Goal: Task Accomplishment & Management: Use online tool/utility

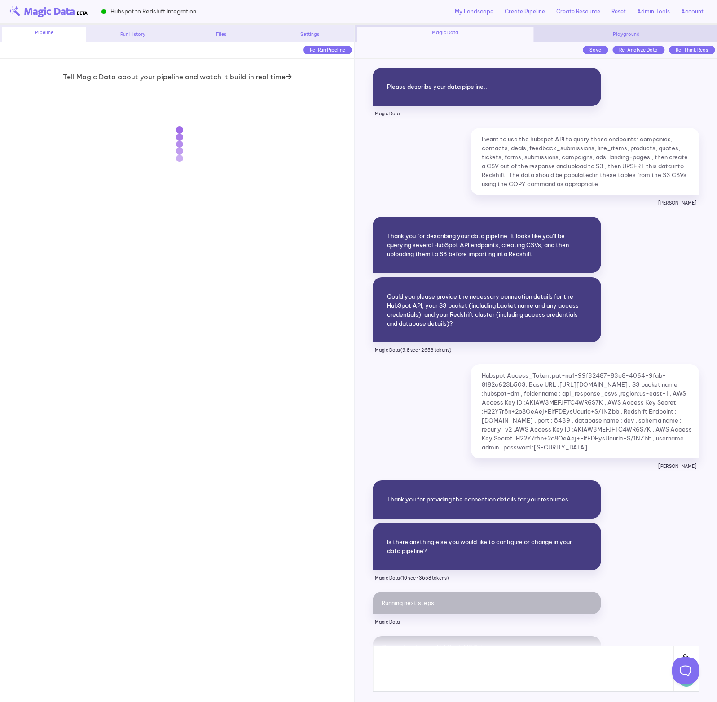
scroll to position [8306, 0]
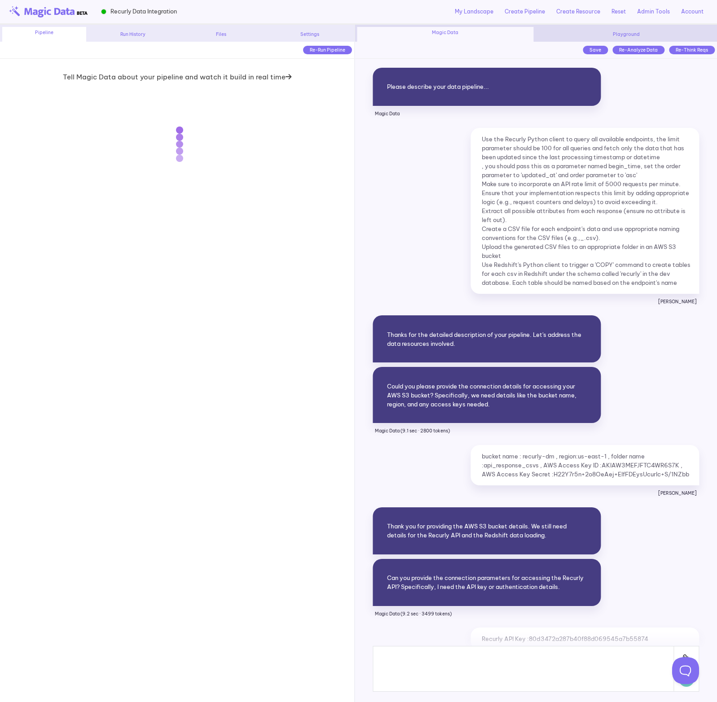
scroll to position [5853, 0]
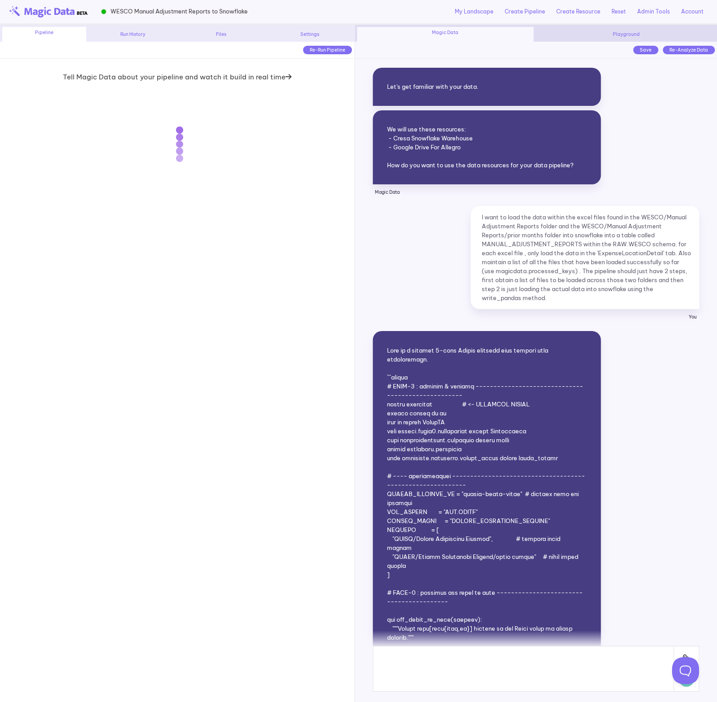
scroll to position [6166, 0]
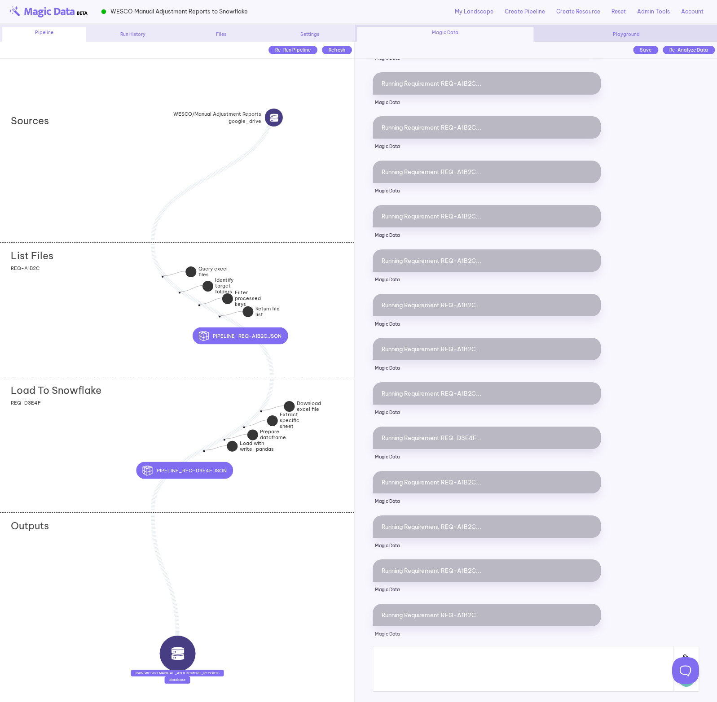
click at [142, 324] on div "List Files add section adding new section REQ-A1B2C" at bounding box center [177, 309] width 354 height 135
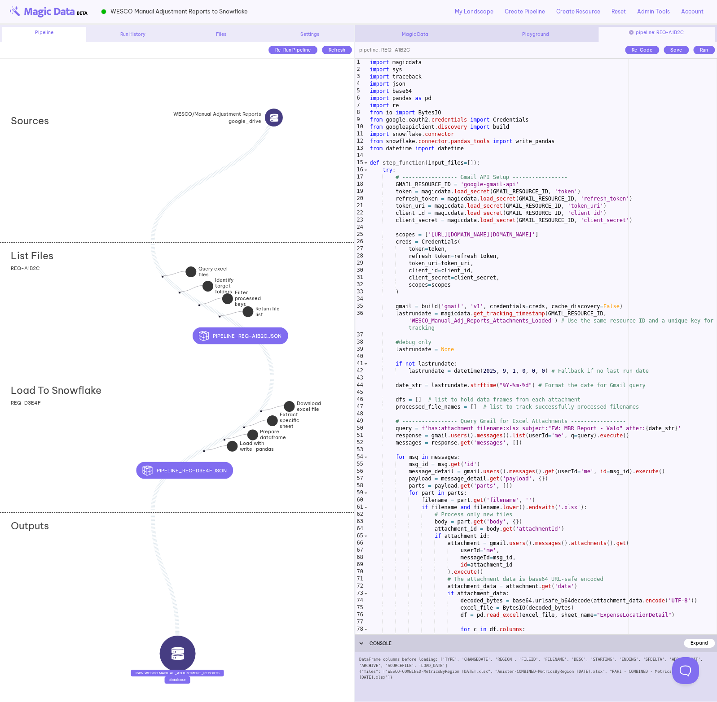
click at [467, 331] on div "import magicdata import sys import traceback import json import base64 import p…" at bounding box center [542, 354] width 349 height 590
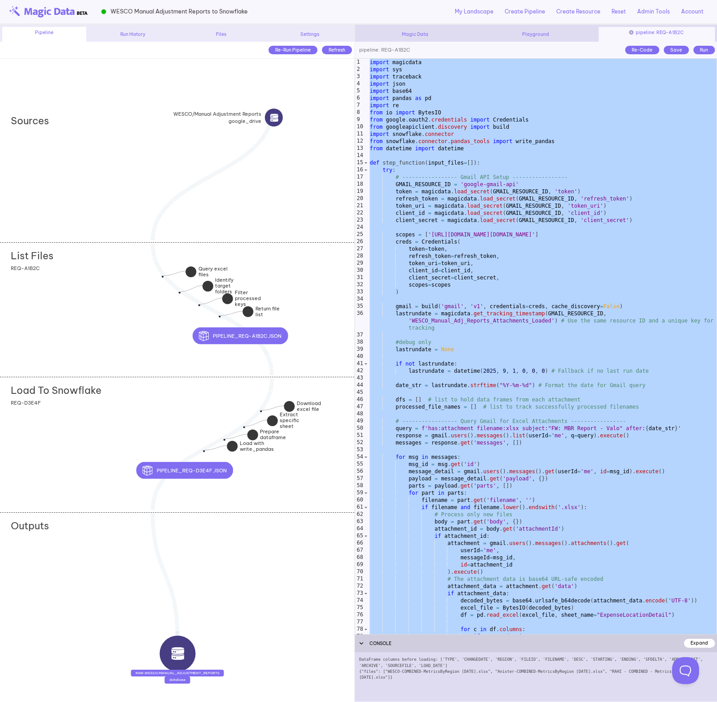
click at [149, 417] on div "Load To Snowflake add section adding new section REQ-D3E4F" at bounding box center [177, 444] width 354 height 135
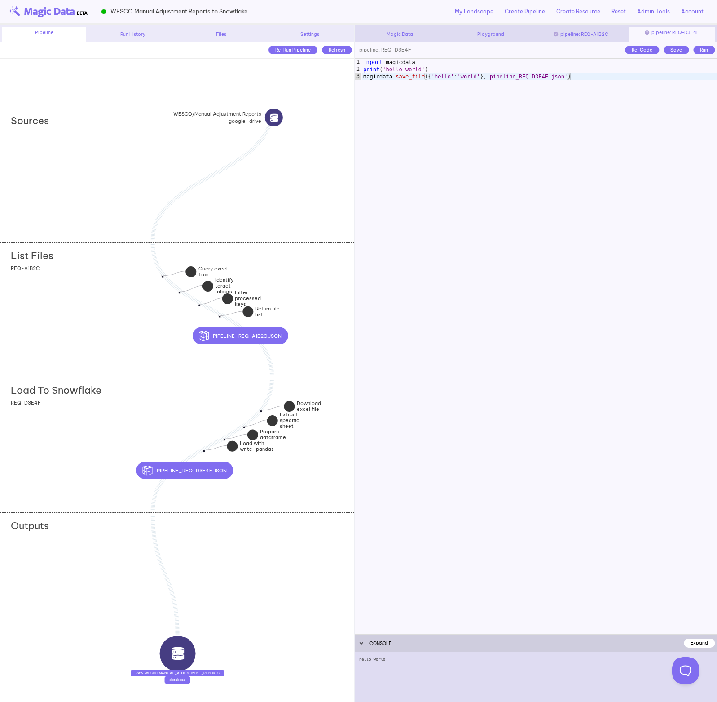
click at [153, 297] on div "List Files add section adding new section REQ-A1B2C" at bounding box center [177, 309] width 354 height 135
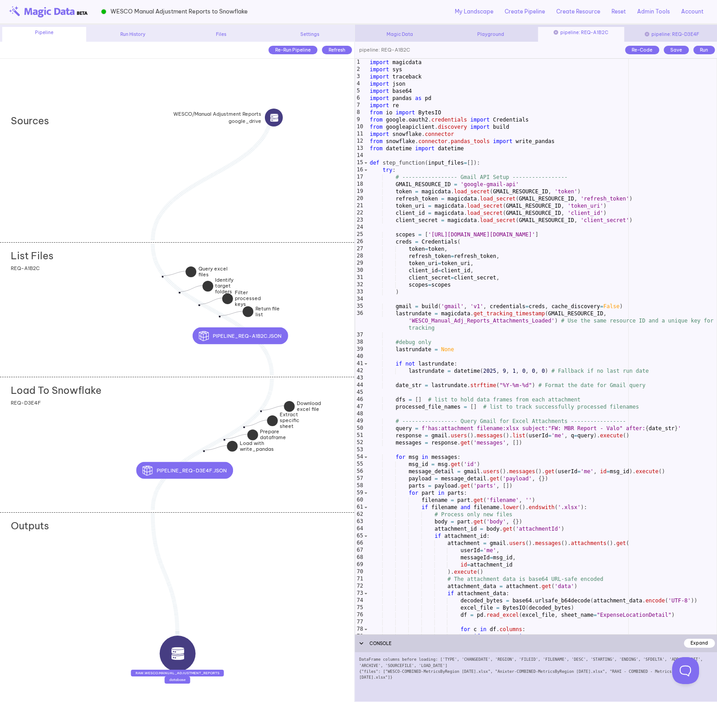
click at [584, 348] on div "import magicdata import sys import traceback import json import base64 import p…" at bounding box center [542, 354] width 349 height 590
type textarea "**********"
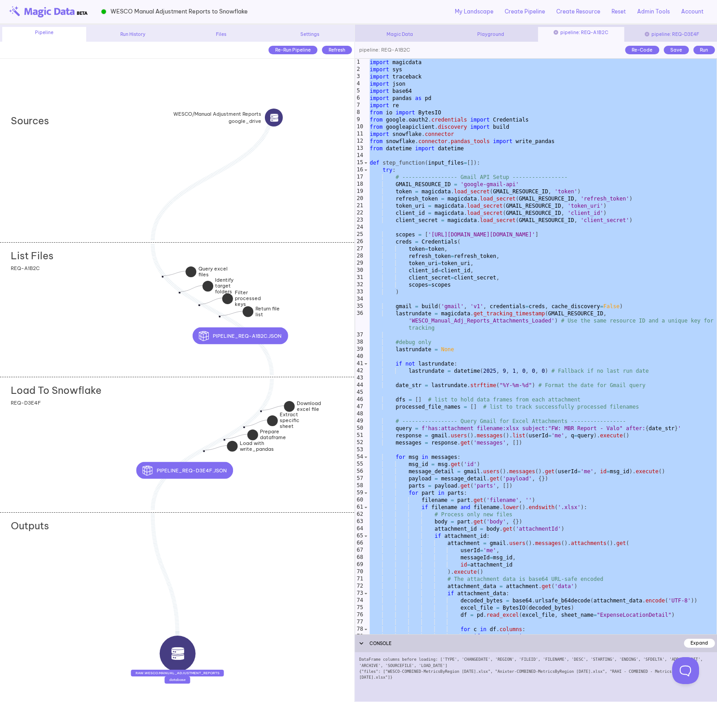
click at [137, 412] on div "Load To Snowflake add section adding new section REQ-D3E4F" at bounding box center [177, 444] width 354 height 135
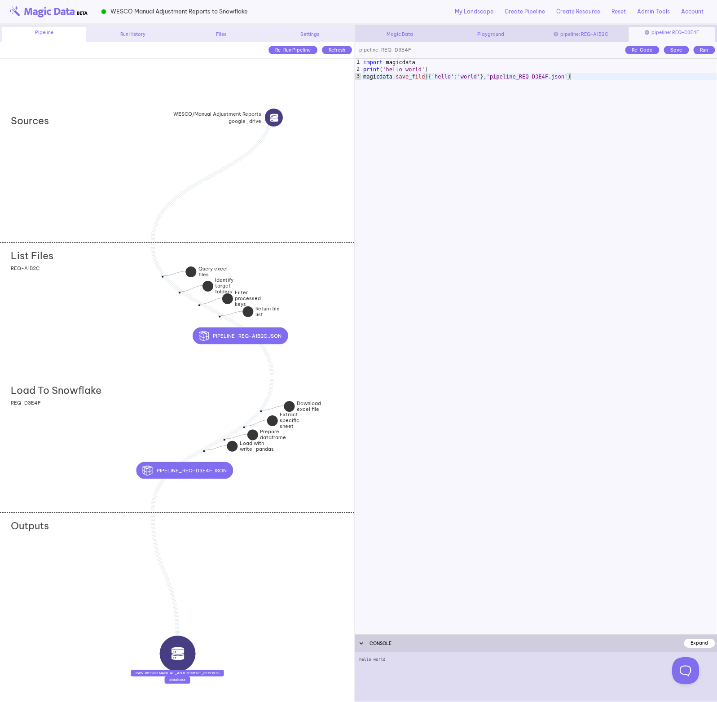
click at [124, 311] on div "List Files add section adding new section REQ-A1B2C" at bounding box center [177, 309] width 354 height 135
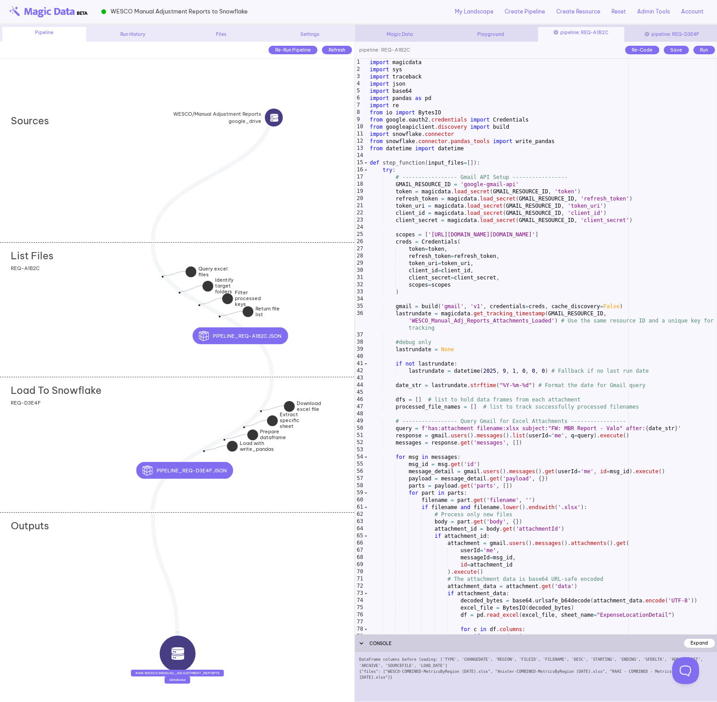
click at [130, 437] on div "Load To Snowflake add section adding new section REQ-D3E4F" at bounding box center [177, 444] width 354 height 135
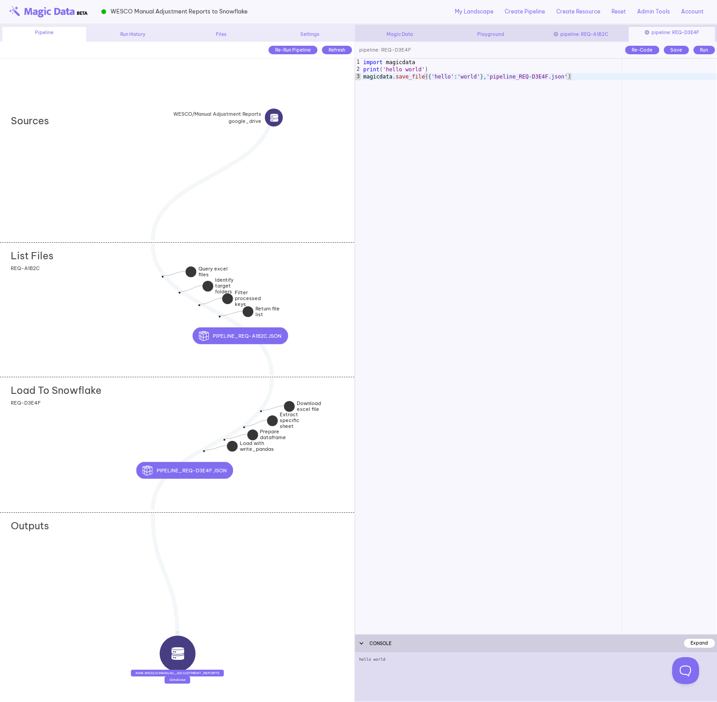
click at [150, 313] on div "List Files add section adding new section REQ-A1B2C" at bounding box center [177, 309] width 354 height 135
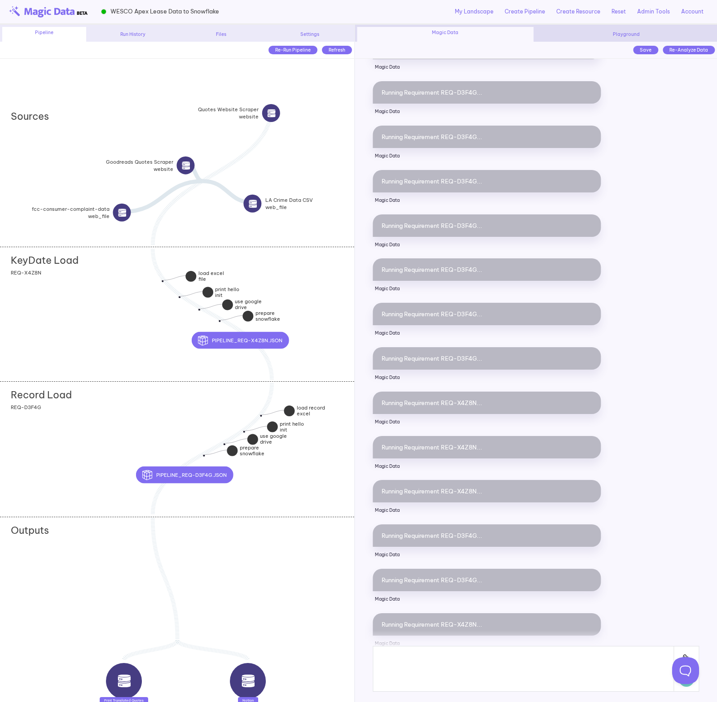
click at [123, 294] on div "KeyDate Load add section adding new section REQ-X4Z8N" at bounding box center [177, 314] width 354 height 135
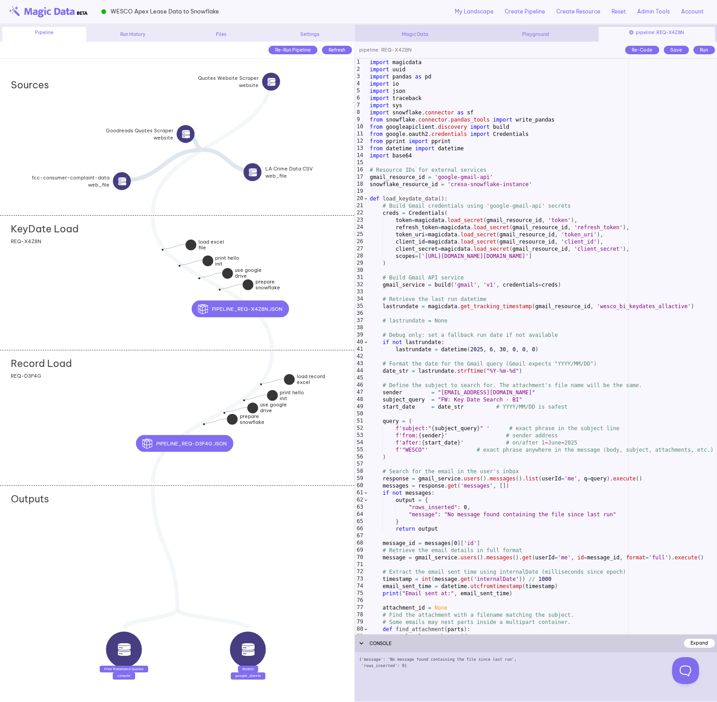
click at [109, 419] on div "Record Load add section adding new section REQ-D3F4G" at bounding box center [177, 417] width 354 height 135
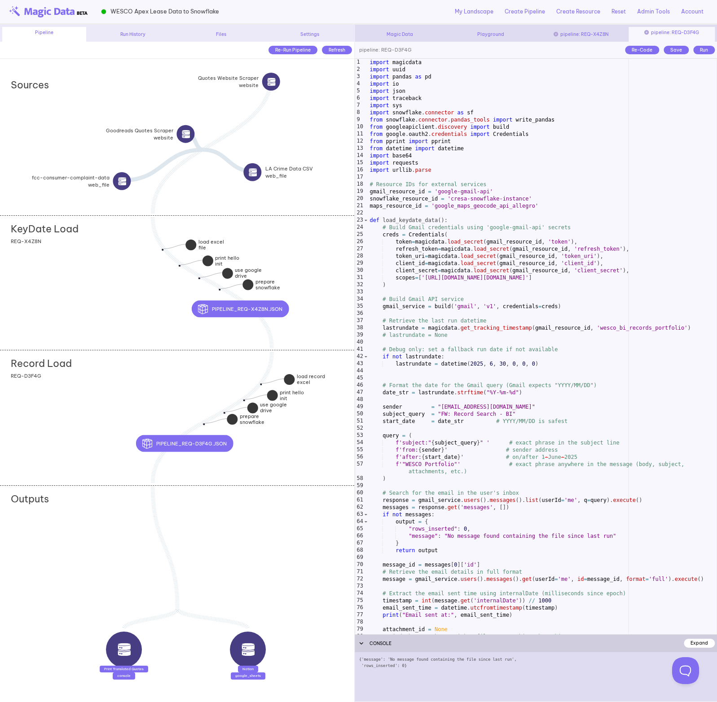
click at [136, 278] on div "KeyDate Load add section adding new section REQ-X4Z8N" at bounding box center [177, 282] width 354 height 135
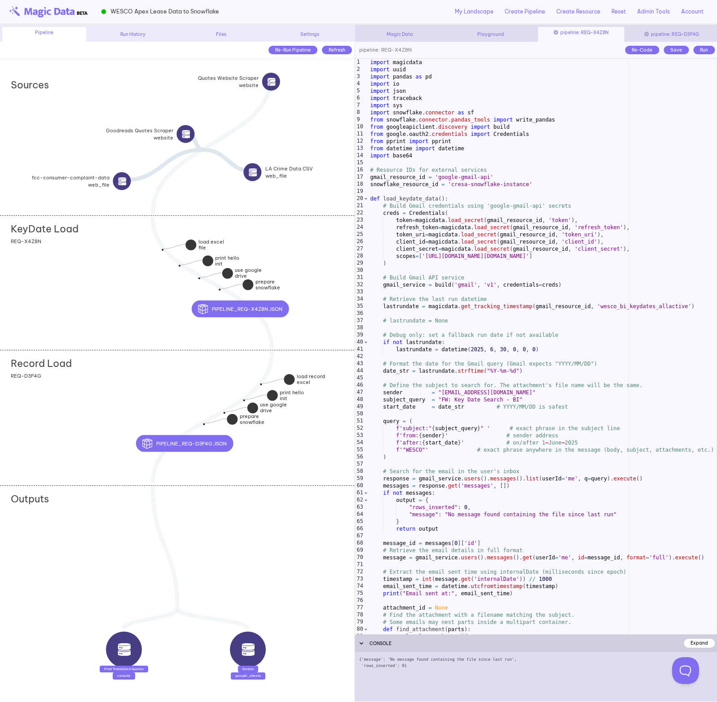
click at [455, 249] on div "import magicdata import uuid import pandas as pd import io import json import t…" at bounding box center [542, 354] width 348 height 590
type textarea "**********"
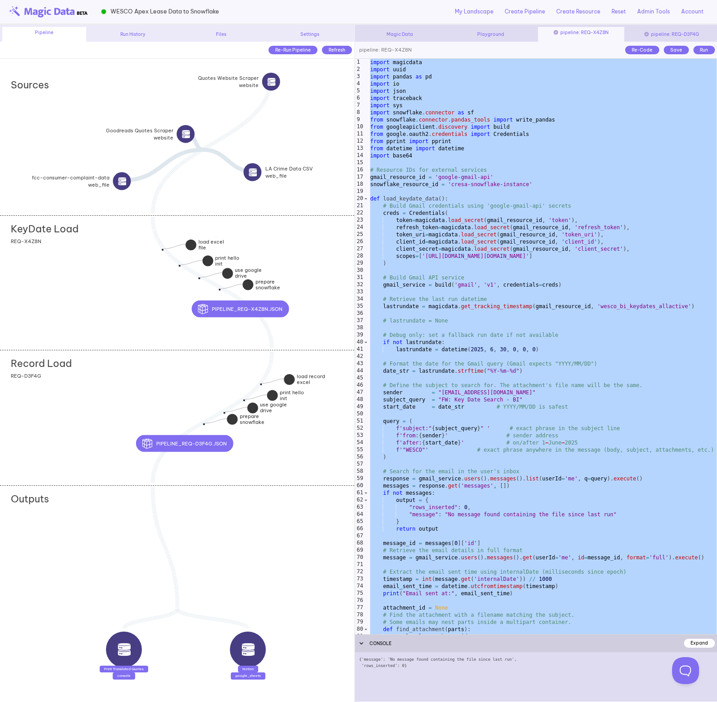
click at [147, 389] on div "Record Load add section adding new section REQ-D3F4G" at bounding box center [177, 417] width 354 height 135
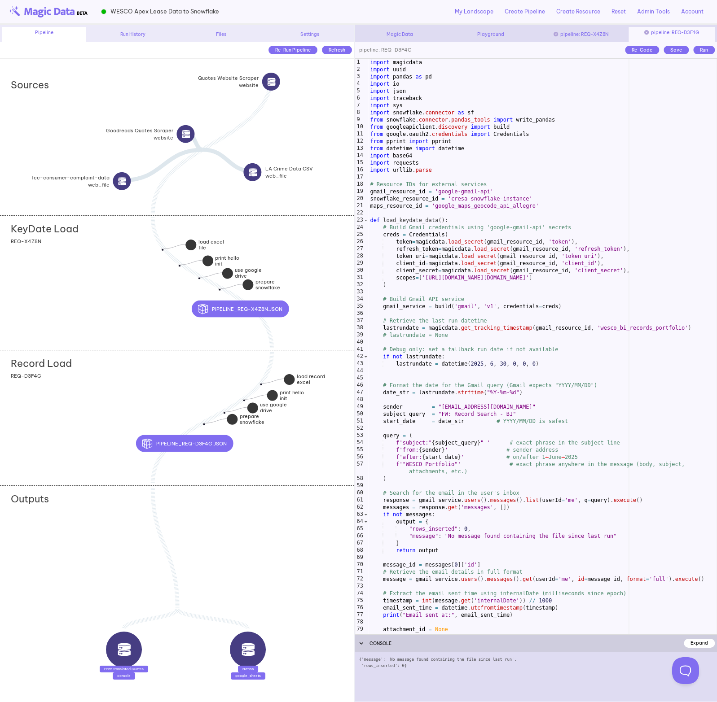
click at [470, 345] on div "import magicdata import uuid import pandas as pd import io import json import t…" at bounding box center [542, 354] width 348 height 590
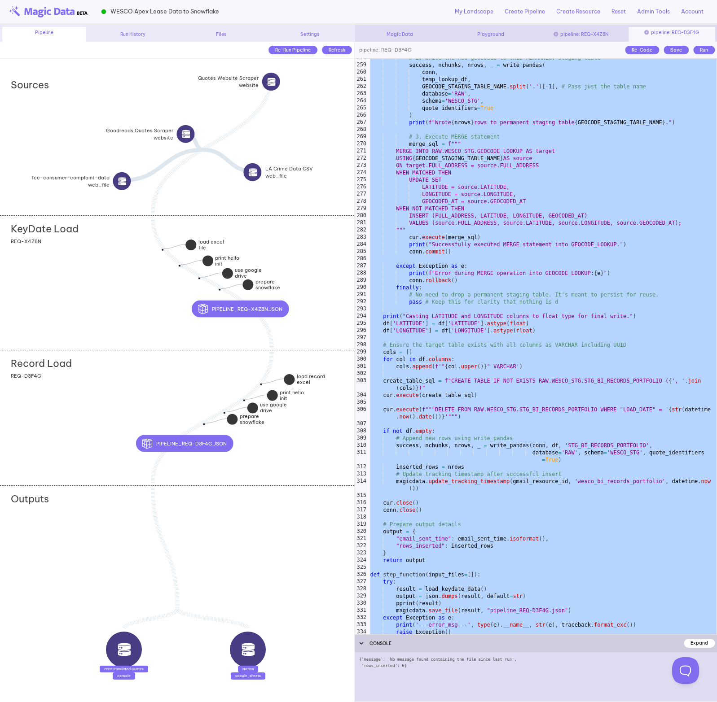
scroll to position [1915, 0]
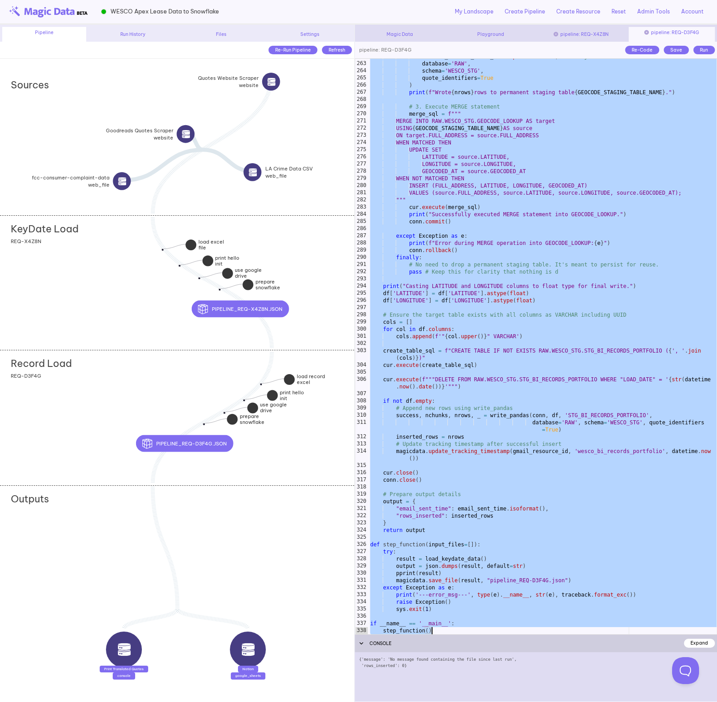
click at [125, 394] on div "Record Load add section adding new section REQ-D3F4G" at bounding box center [177, 417] width 354 height 135
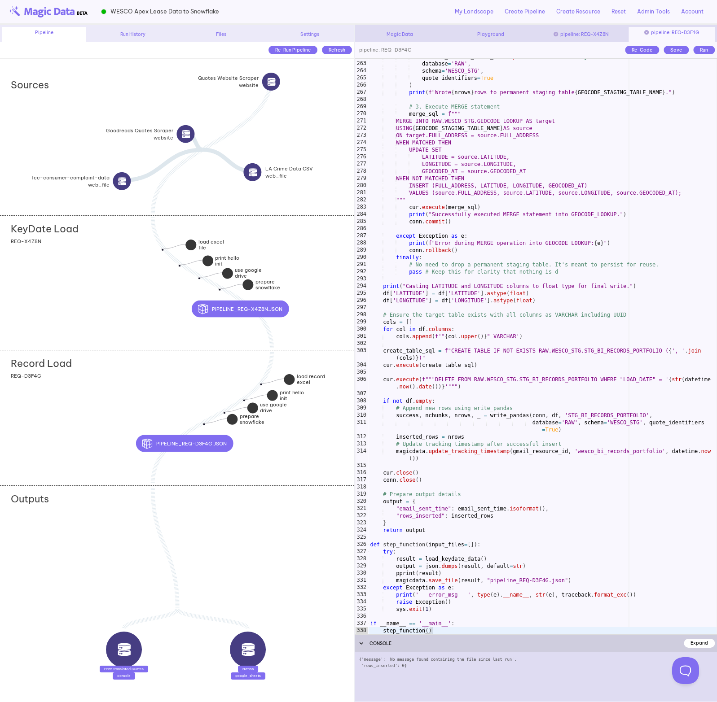
click at [503, 290] on div "GEOCODE_STAGING_TABLE_NAME . split ( '.' ) [ - 1 ] , # Pass just the table name…" at bounding box center [542, 348] width 348 height 590
type textarea "**********"
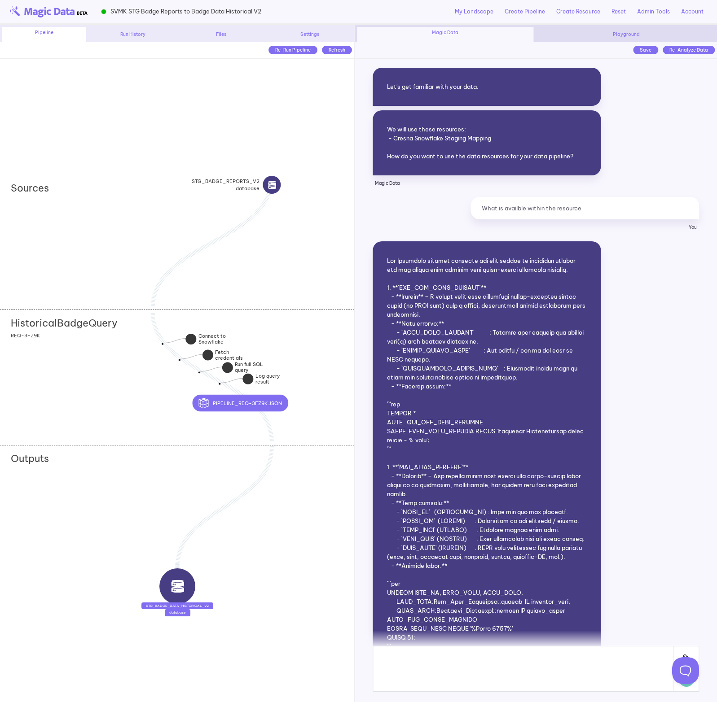
scroll to position [23433, 0]
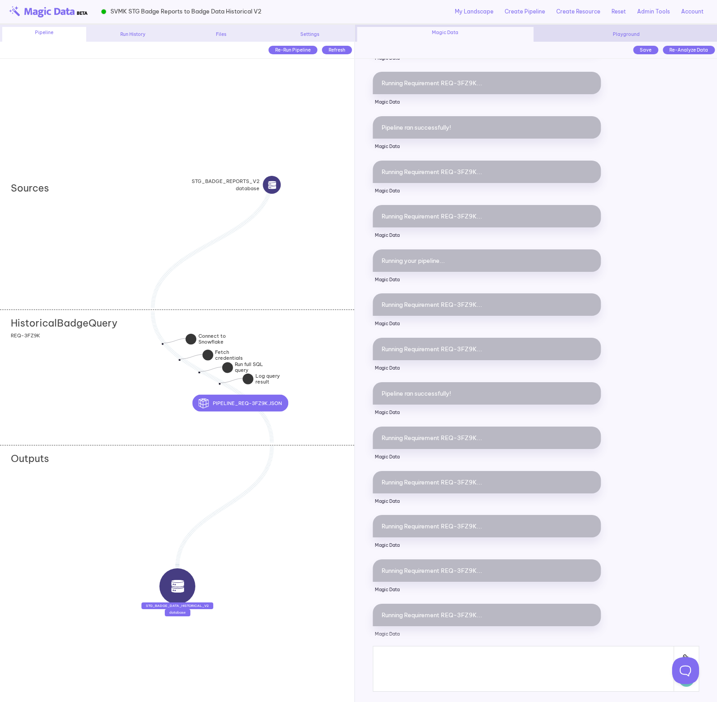
click at [109, 379] on div "HistoricalBadgeQuery add section adding new section REQ-3FZ9K" at bounding box center [177, 377] width 354 height 135
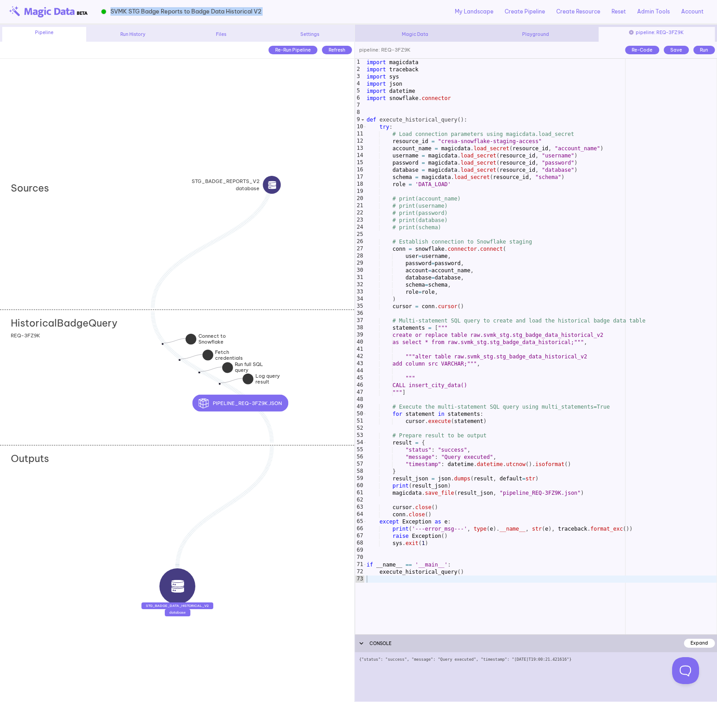
drag, startPoint x: 284, startPoint y: 13, endPoint x: 109, endPoint y: 16, distance: 174.6
click at [109, 16] on div "SVMK STG Badge Reports to Badge Data Historical V2 My Landscape Create Pipeline…" at bounding box center [358, 12] width 717 height 25
copy div "SVMK STG Badge Reports to Badge Data Historical V2"
click at [587, 333] on div "import magicdata import traceback import sys import json import datetime import…" at bounding box center [540, 354] width 352 height 590
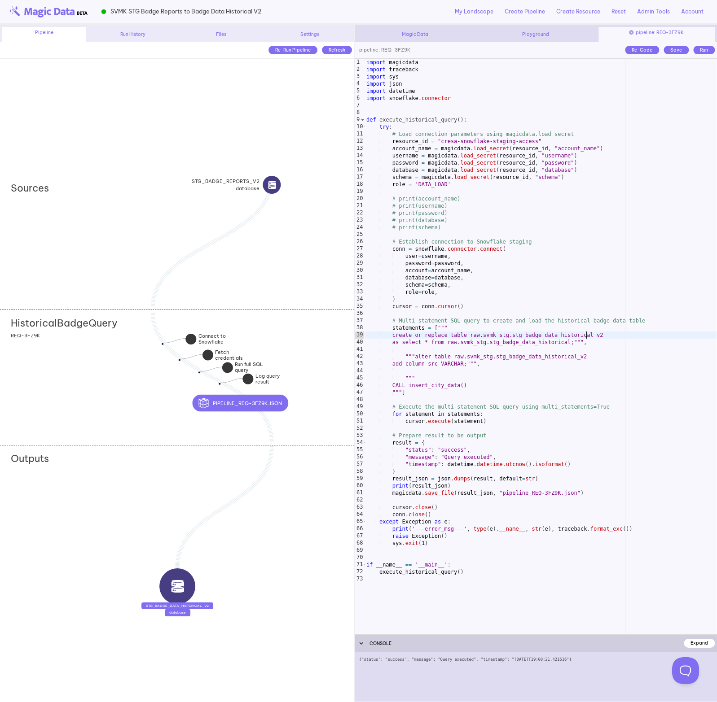
type textarea "**********"
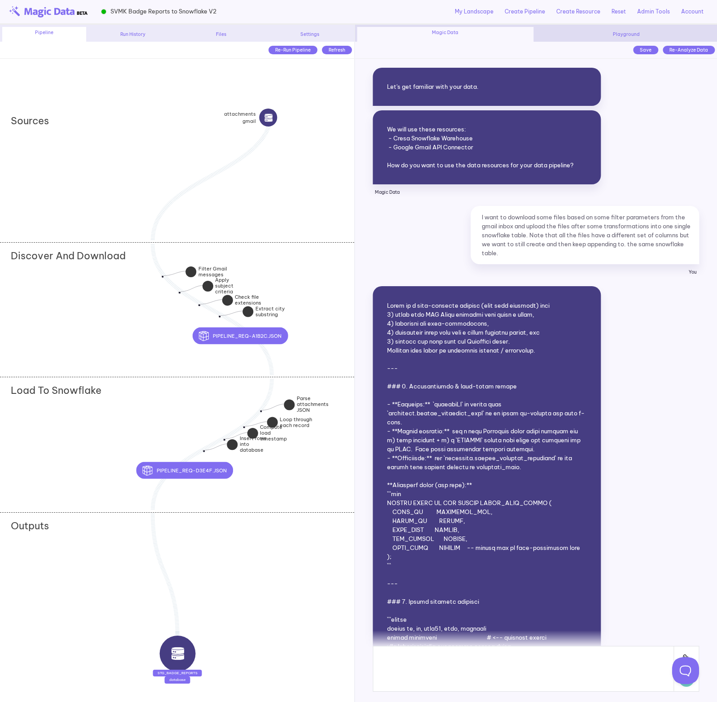
scroll to position [21328, 0]
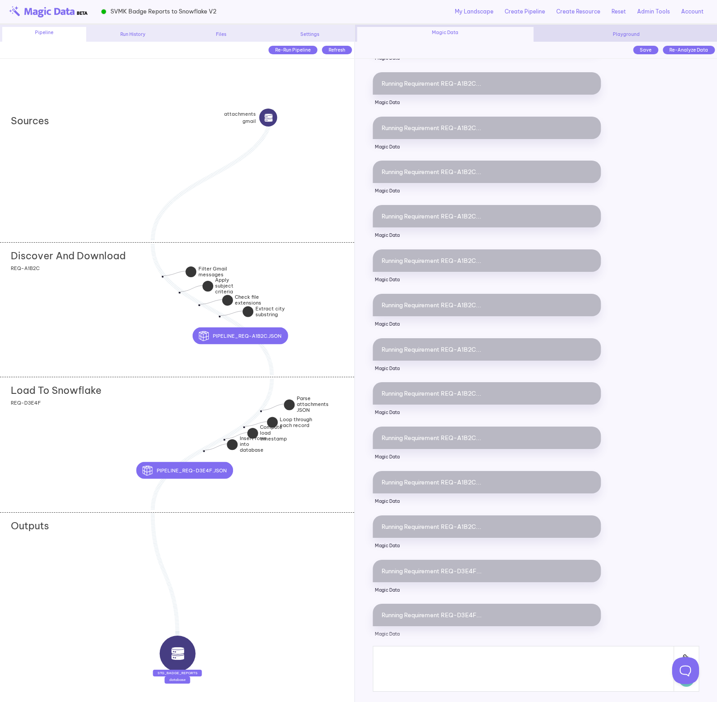
click at [190, 82] on div "Sources Discover And Download add section adding new section REQ-A1B2C Load To …" at bounding box center [177, 411] width 354 height 700
drag, startPoint x: 227, startPoint y: 12, endPoint x: 109, endPoint y: 13, distance: 118.5
click at [109, 13] on div "SVMK Badge Reports to Snowflake V2 My Landscape Create Pipeline Create Resource…" at bounding box center [358, 12] width 717 height 25
copy div "SVMK Badge Reports to Snowflake V2"
click at [112, 302] on div "Discover And Download add section adding new section REQ-A1B2C" at bounding box center [177, 309] width 354 height 135
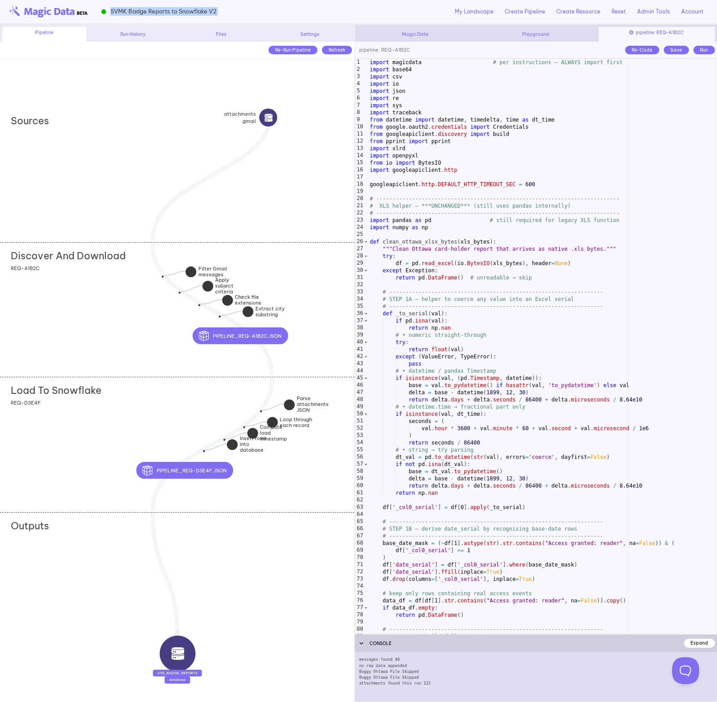
click at [472, 286] on div "import magicdata # per instructions – ALWAYS import first import base64 import …" at bounding box center [542, 354] width 349 height 590
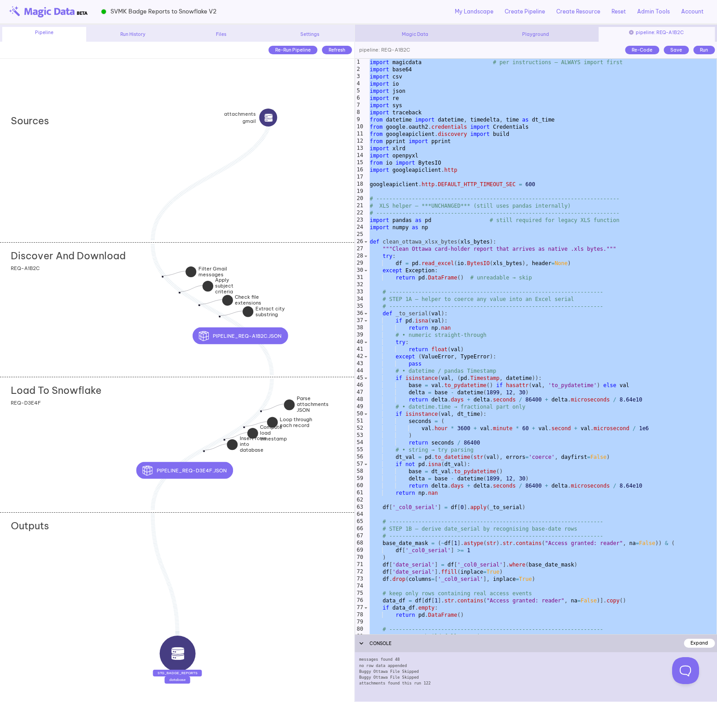
click at [105, 420] on div "Load To Snowflake add section adding new section REQ-D3E4F" at bounding box center [177, 444] width 354 height 135
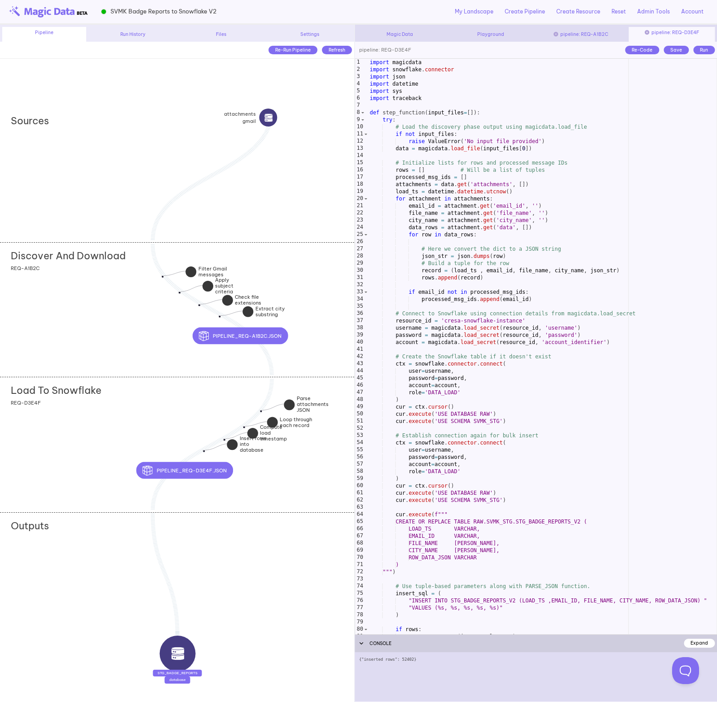
click at [481, 324] on div "import magicdata import snowflake . connector import json import datetime impor…" at bounding box center [542, 354] width 349 height 590
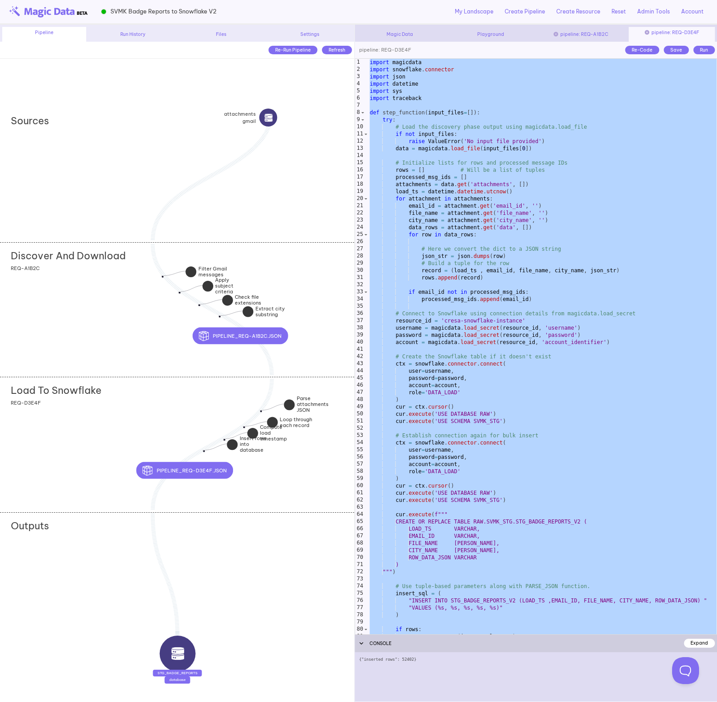
click at [129, 293] on div "Discover And Download add section adding new section REQ-A1B2C" at bounding box center [177, 309] width 354 height 135
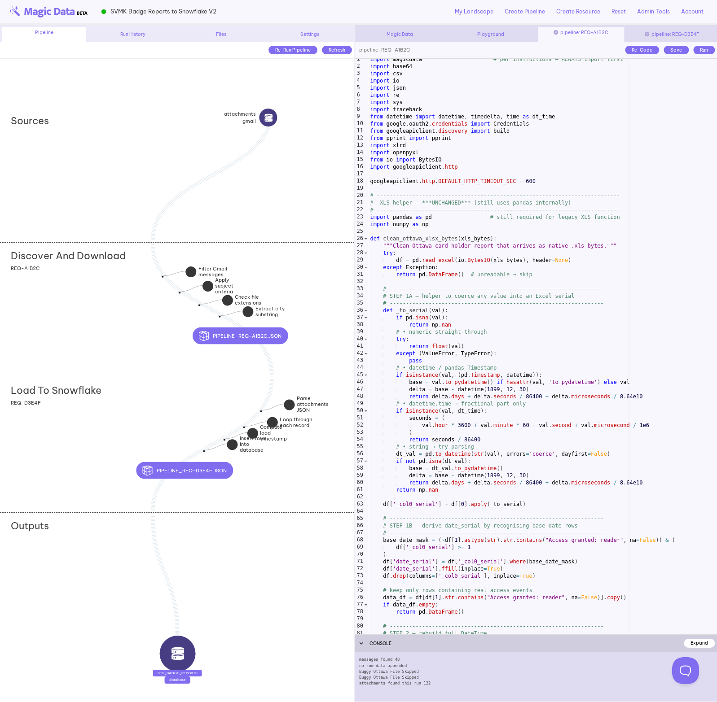
scroll to position [3, 0]
click at [452, 239] on div "import magicdata # per instructions – ALWAYS import first import base64 import …" at bounding box center [542, 351] width 348 height 590
type textarea "**********"
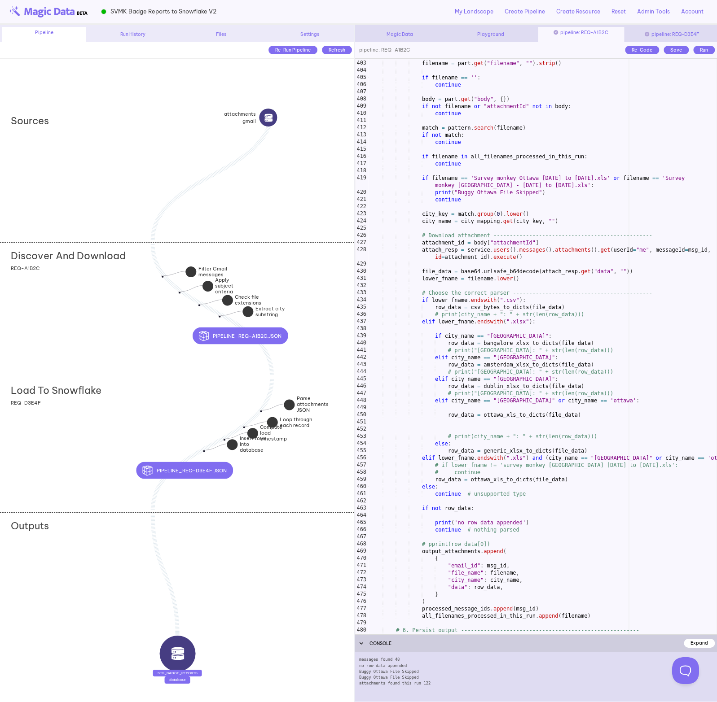
scroll to position [2898, 0]
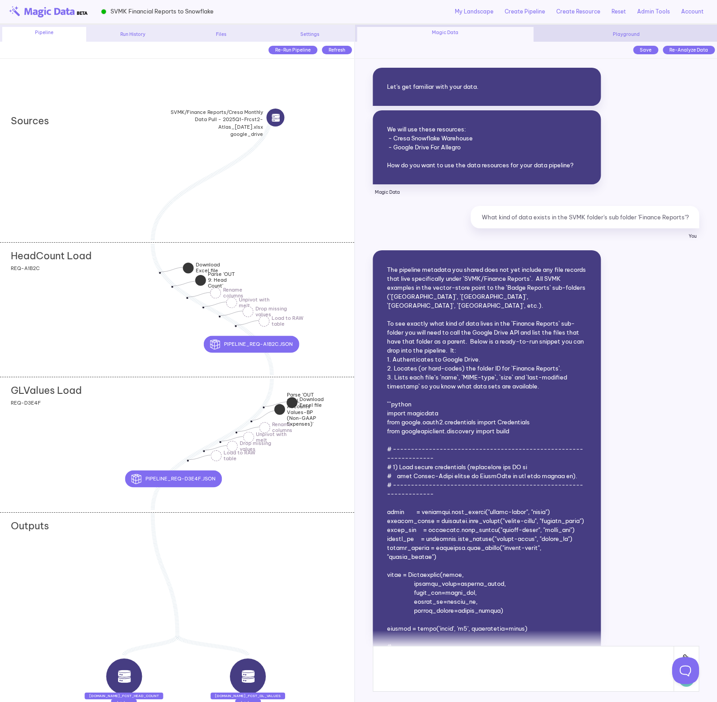
scroll to position [10473, 0]
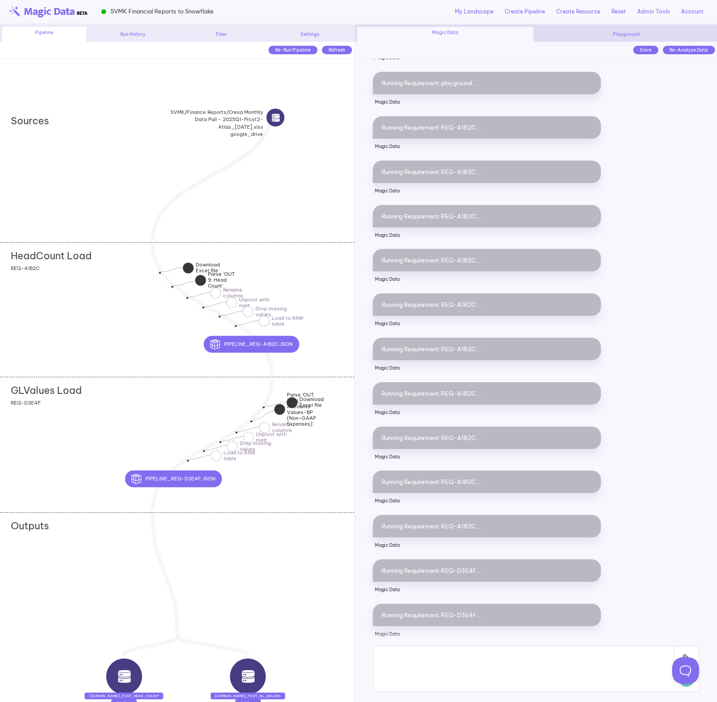
click at [96, 303] on div "HeadCount Load REQ-A1B2C" at bounding box center [177, 309] width 354 height 135
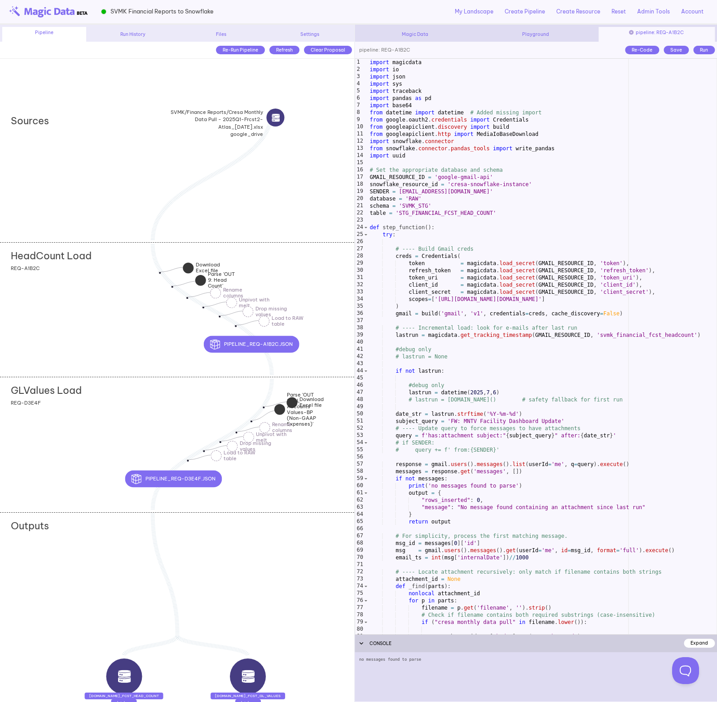
click at [380, 287] on div "import magicdata import io import json import sys import traceback import panda…" at bounding box center [542, 354] width 349 height 590
drag, startPoint x: 233, startPoint y: 14, endPoint x: 111, endPoint y: 12, distance: 122.1
click at [111, 12] on div "SVMK Financial Reports to Snowflake My Landscape Create Pipeline Create Resourc…" at bounding box center [358, 12] width 717 height 25
copy div "SVMK Financial Reports to Snowflake"
click at [139, 308] on div "HeadCount Load REQ-A1B2C" at bounding box center [177, 309] width 354 height 135
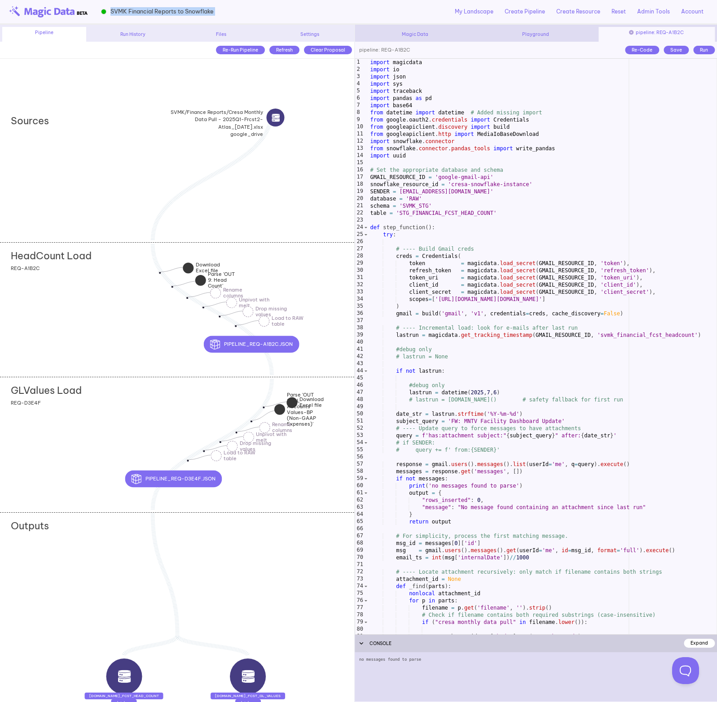
click at [487, 275] on div "import magicdata import io import json import sys import traceback import panda…" at bounding box center [542, 354] width 348 height 590
type textarea "**********"
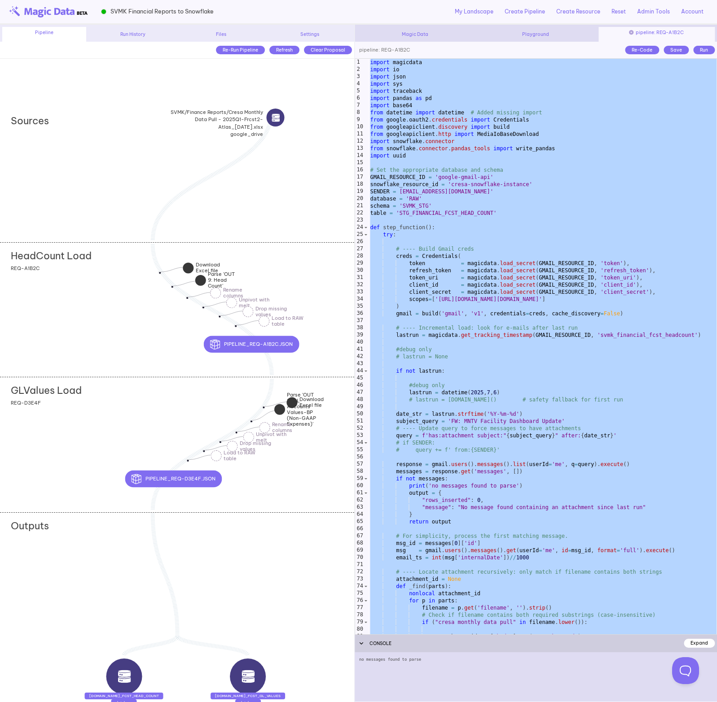
click at [109, 402] on div "GLValues Load REQ-D3E4F" at bounding box center [177, 444] width 354 height 135
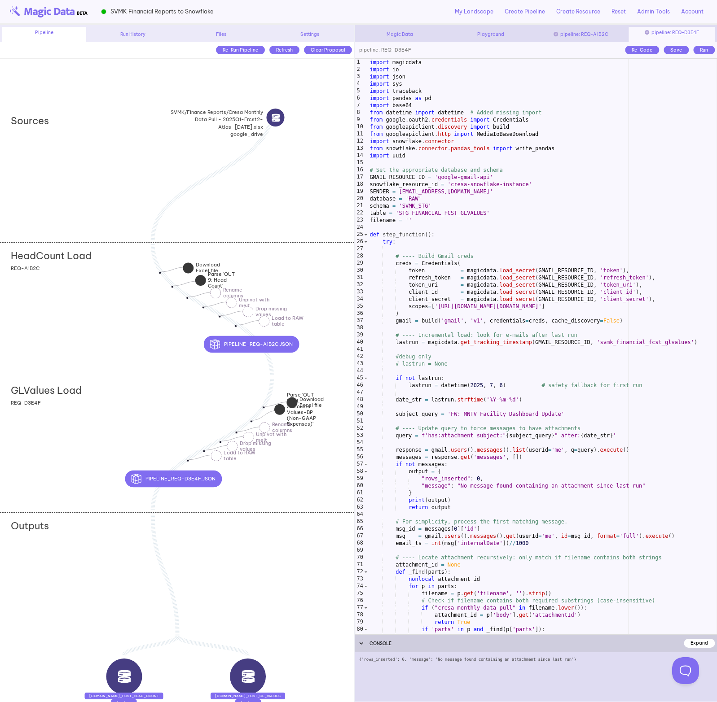
click at [468, 327] on div "import magicdata import io import json import sys import traceback import panda…" at bounding box center [542, 354] width 349 height 590
type textarea "**********"
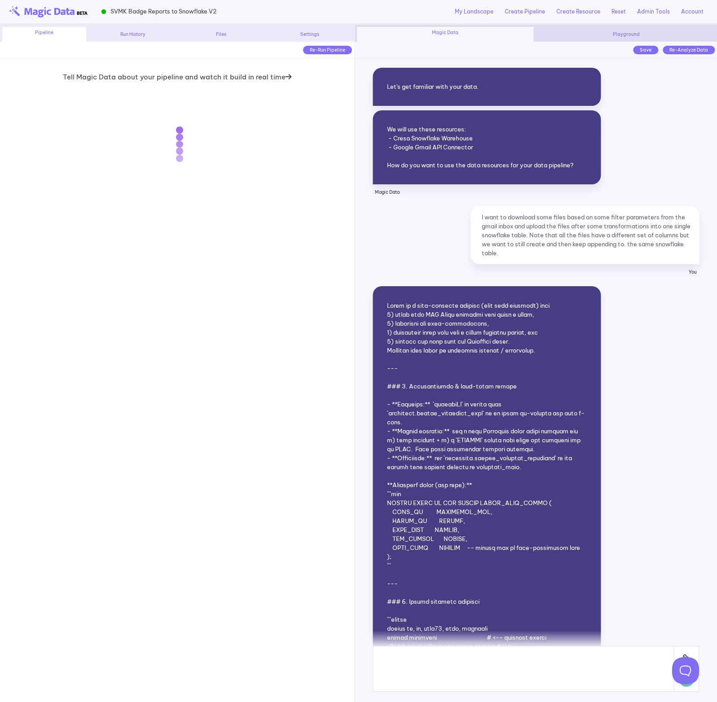
scroll to position [21328, 0]
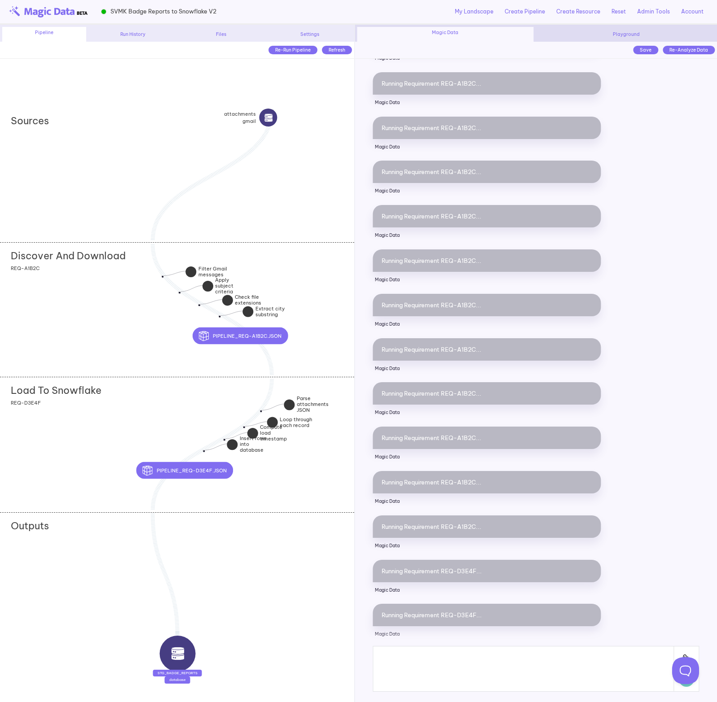
click at [127, 427] on div "Load To Snowflake add section adding new section add section adding new section…" at bounding box center [177, 444] width 354 height 135
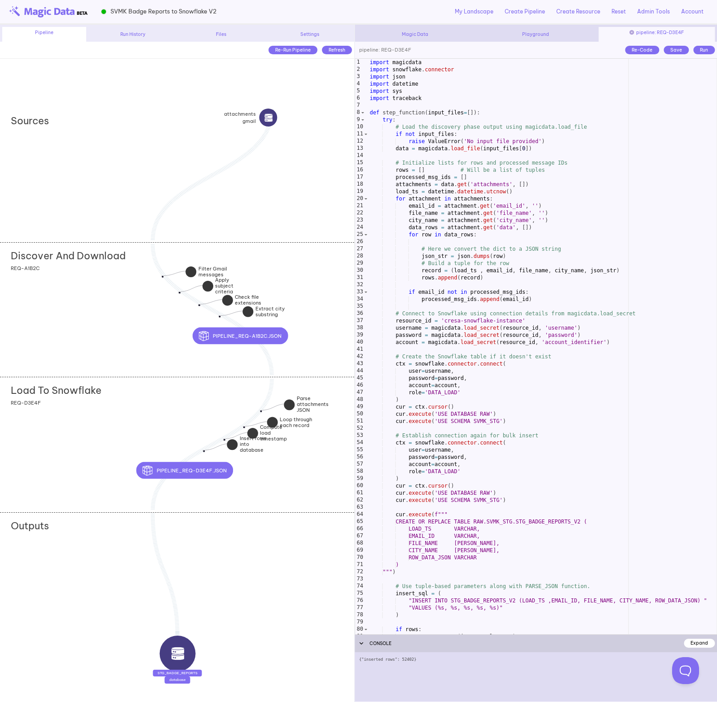
click at [440, 259] on div "import magicdata import snowflake . connector import json import datetime impor…" at bounding box center [542, 354] width 349 height 590
click at [460, 235] on div "import magicdata import snowflake . connector import json import datetime impor…" at bounding box center [542, 354] width 349 height 590
type textarea "**********"
click at [460, 235] on div "import magicdata import snowflake . connector import json import datetime impor…" at bounding box center [542, 354] width 349 height 590
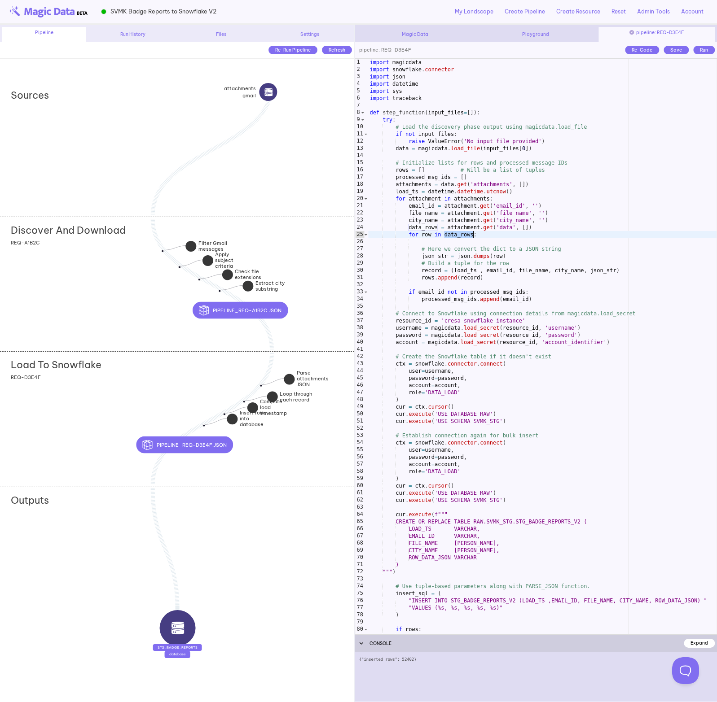
click at [143, 307] on div "Discover And Download add section adding new section add section adding new sec…" at bounding box center [177, 284] width 354 height 135
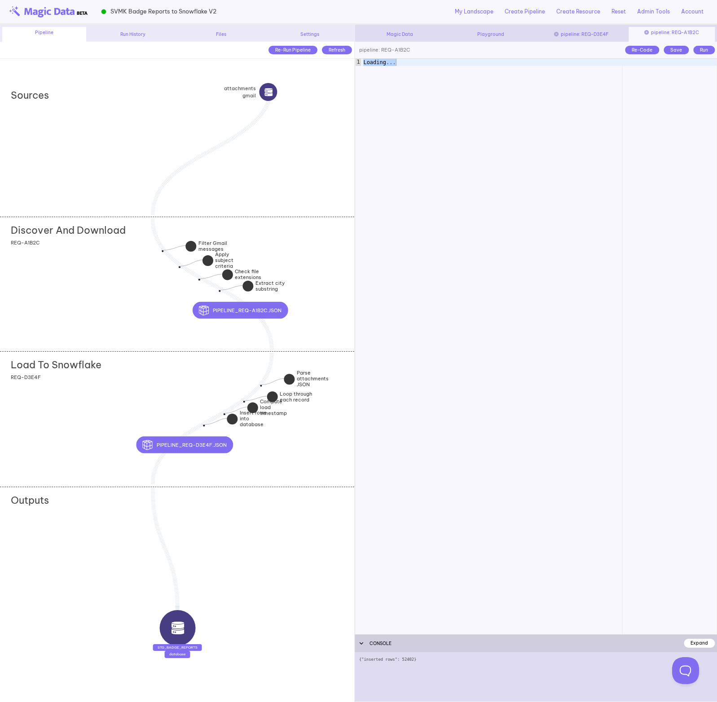
click at [108, 412] on div "Load To Snowflake add section adding new section add section adding new section…" at bounding box center [177, 418] width 354 height 135
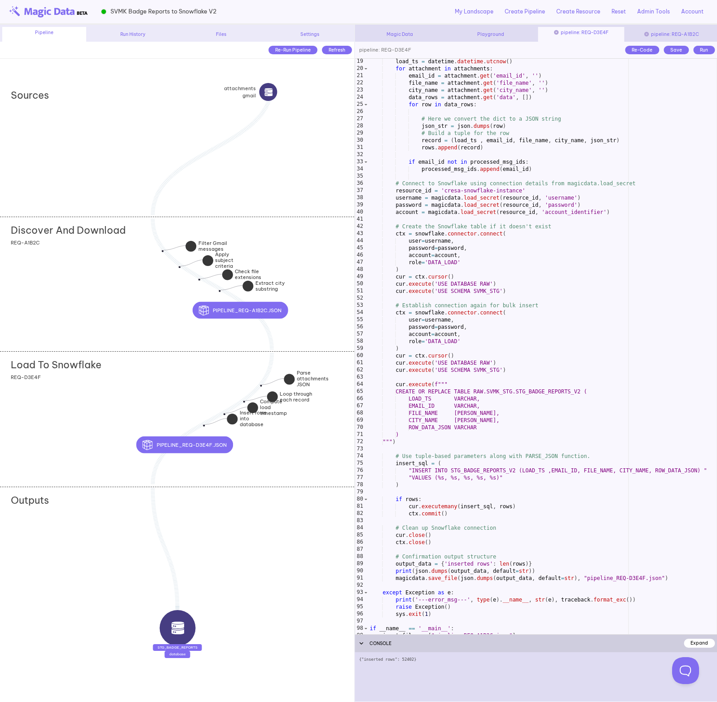
scroll to position [0, 0]
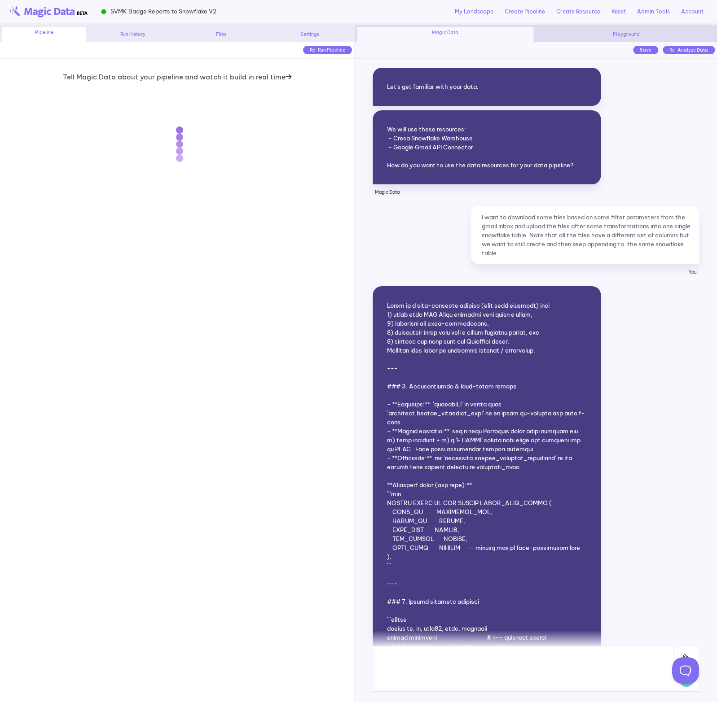
scroll to position [21328, 0]
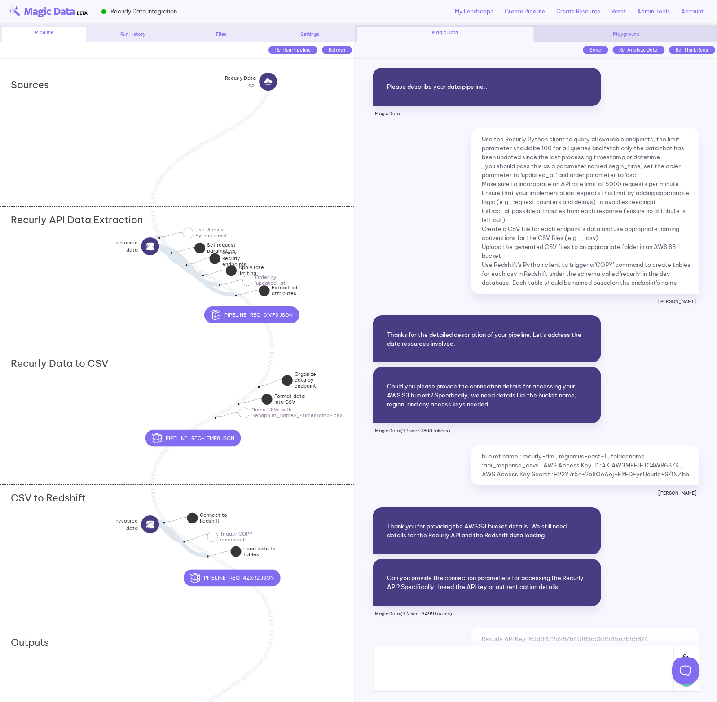
scroll to position [5853, 0]
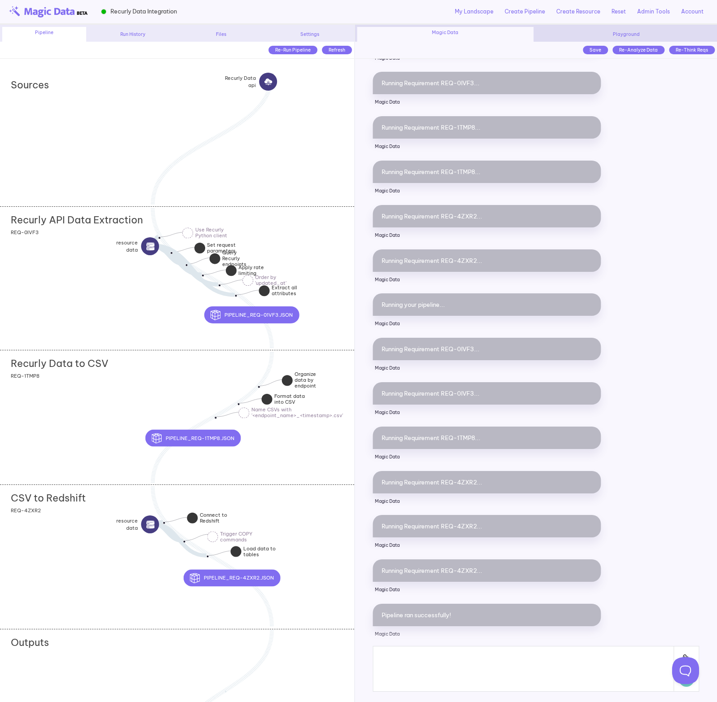
click at [93, 307] on div "Recurly API Data Extraction REQ-0IVF3" at bounding box center [177, 278] width 354 height 144
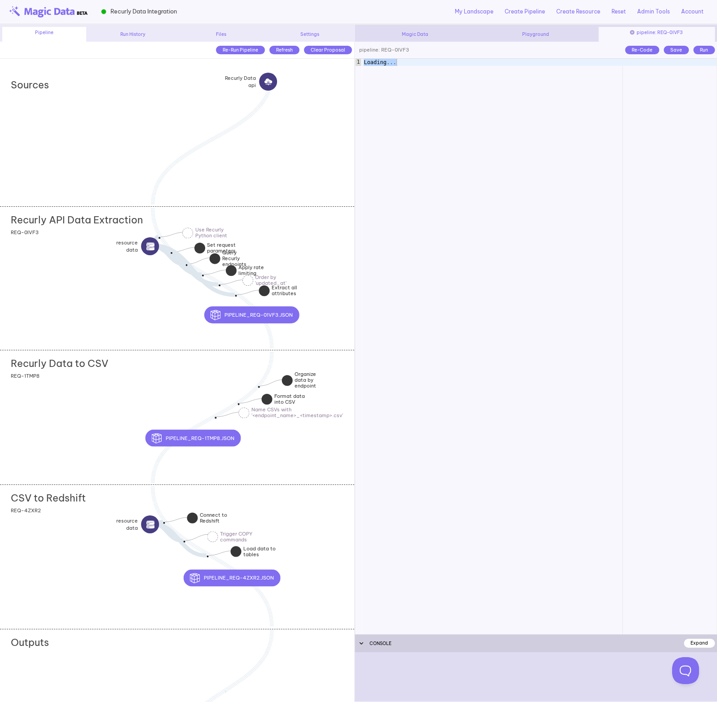
scroll to position [20, 0]
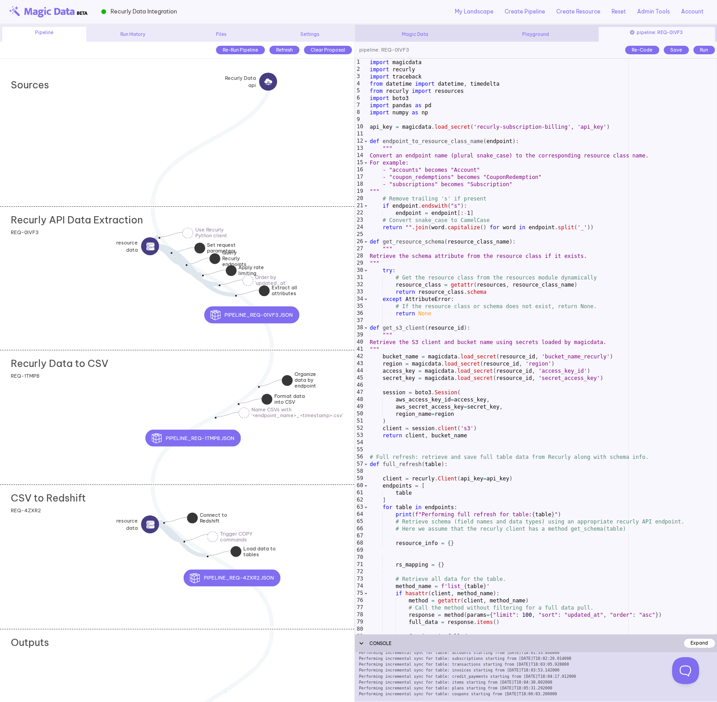
click at [521, 124] on div "import magicdata import recurly import traceback from datetime import datetime …" at bounding box center [542, 354] width 349 height 590
type textarea "**********"
drag, startPoint x: 477, startPoint y: 129, endPoint x: 567, endPoint y: 126, distance: 89.8
click at [568, 126] on div "import magicdata import recurly import traceback from datetime import datetime …" at bounding box center [542, 354] width 349 height 590
click at [567, 126] on div "import magicdata import recurly import traceback from datetime import datetime …" at bounding box center [542, 354] width 349 height 590
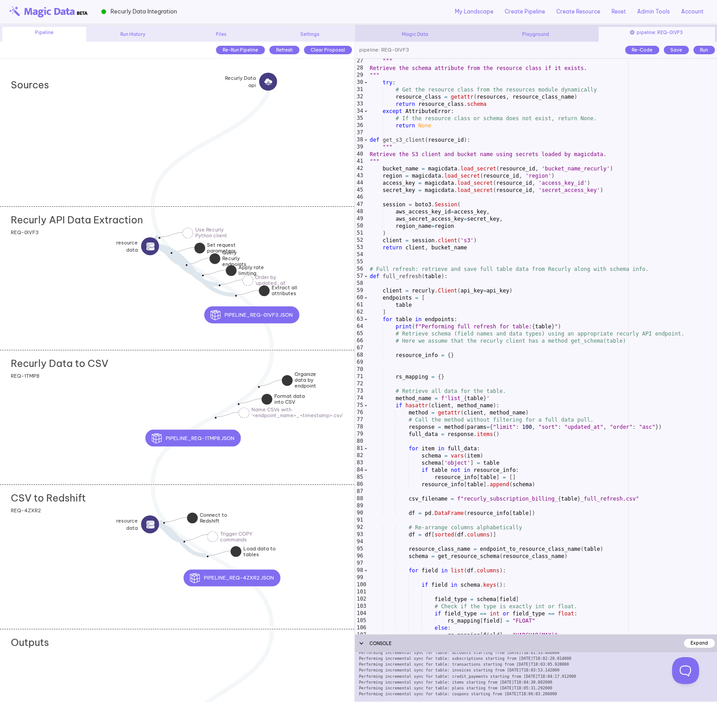
scroll to position [0, 0]
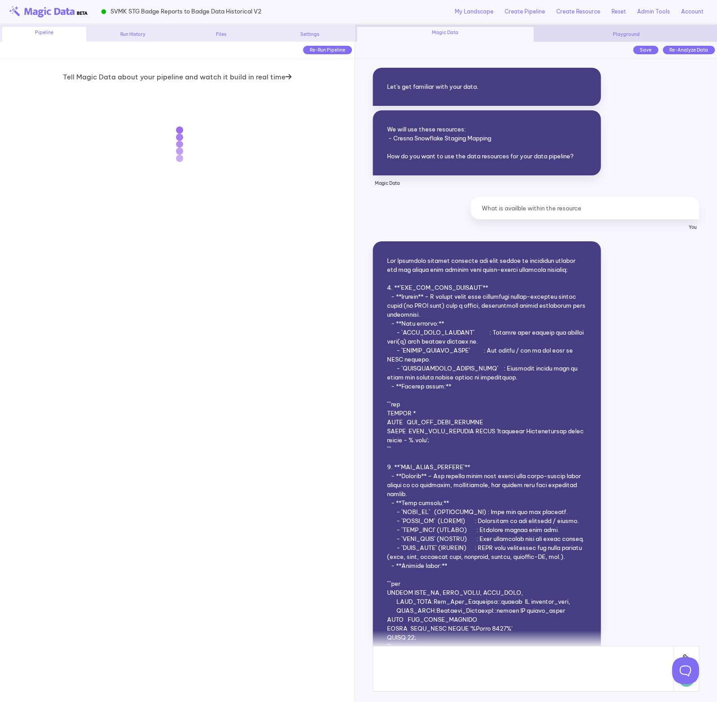
scroll to position [23433, 0]
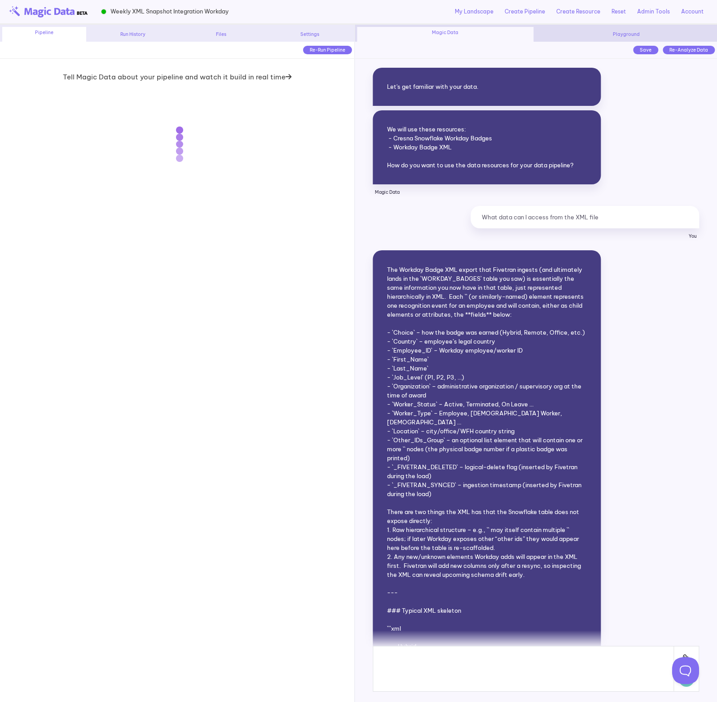
scroll to position [17551, 0]
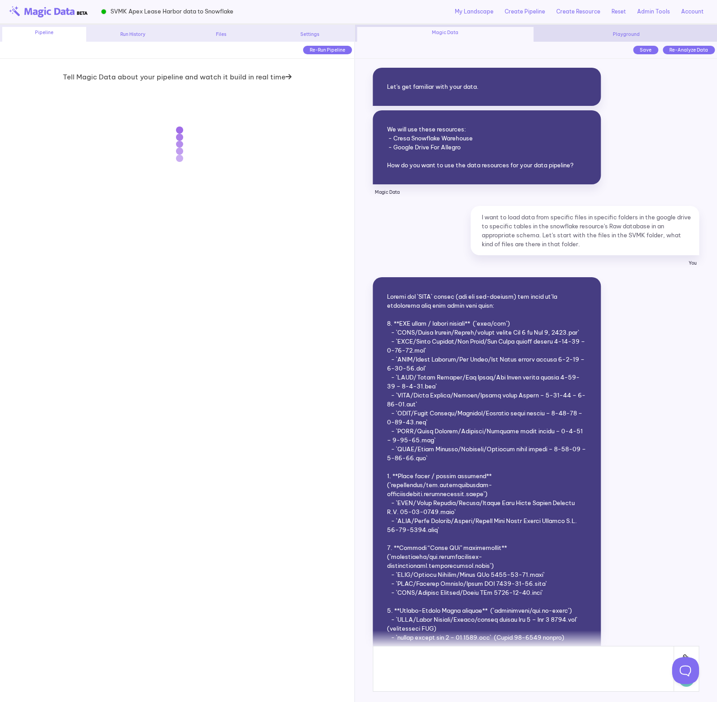
scroll to position [9897, 0]
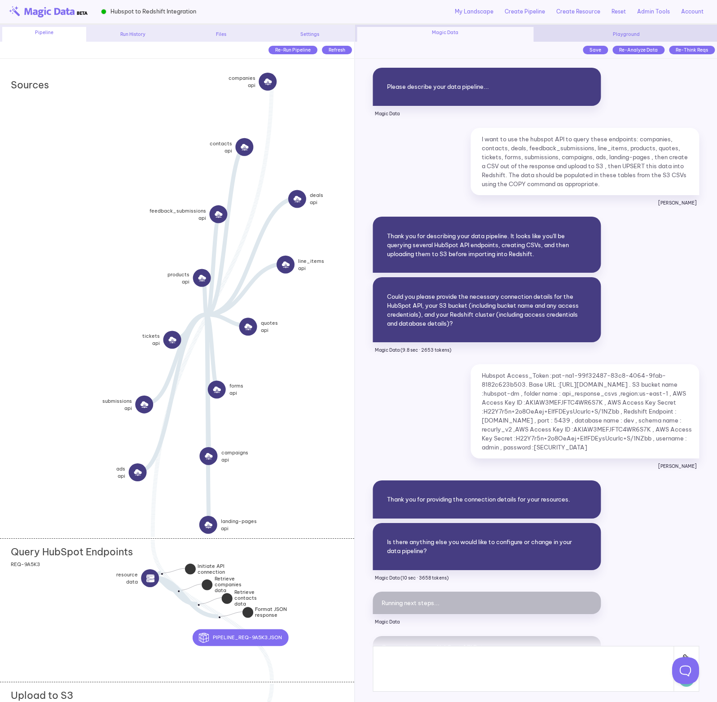
scroll to position [8306, 0]
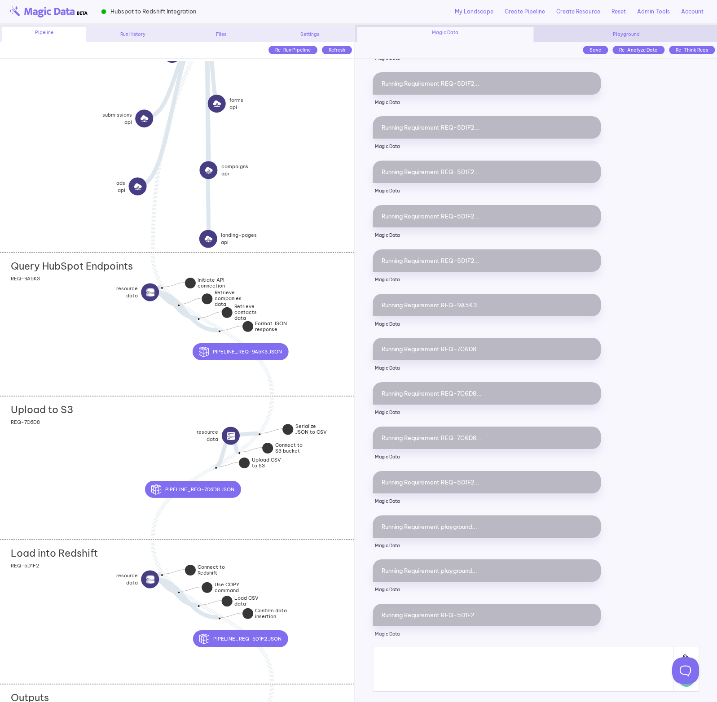
click at [122, 360] on div "Query HubSpot Endpoints add section adding new section REQ-9A5K3" at bounding box center [177, 325] width 354 height 144
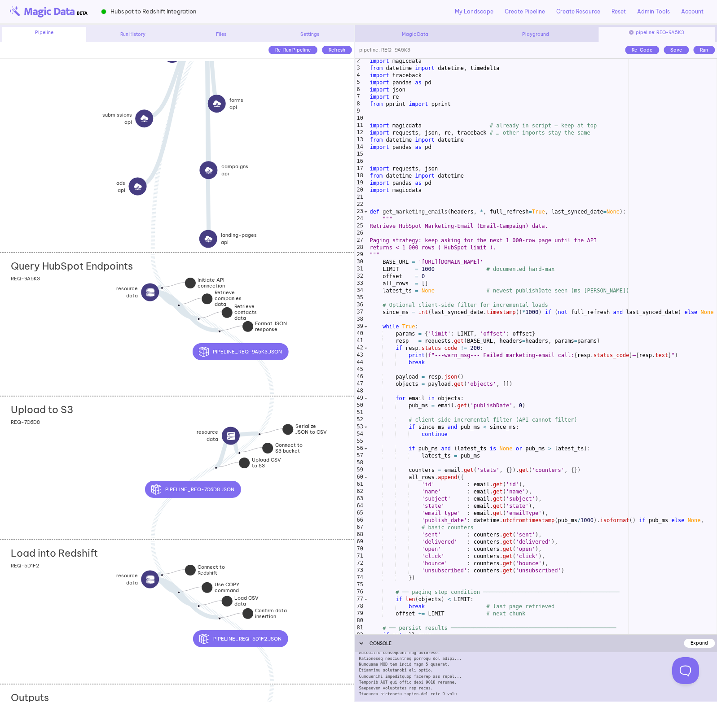
scroll to position [0, 0]
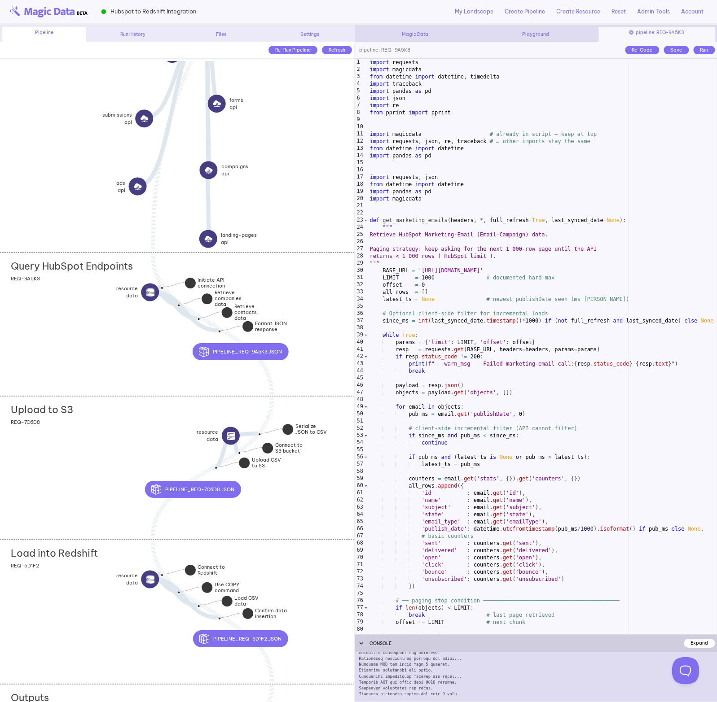
click at [415, 262] on div "import requests import magicdata from datetime import datetime , timedelta impo…" at bounding box center [542, 354] width 349 height 590
type textarea "***"
